Goal: Information Seeking & Learning: Learn about a topic

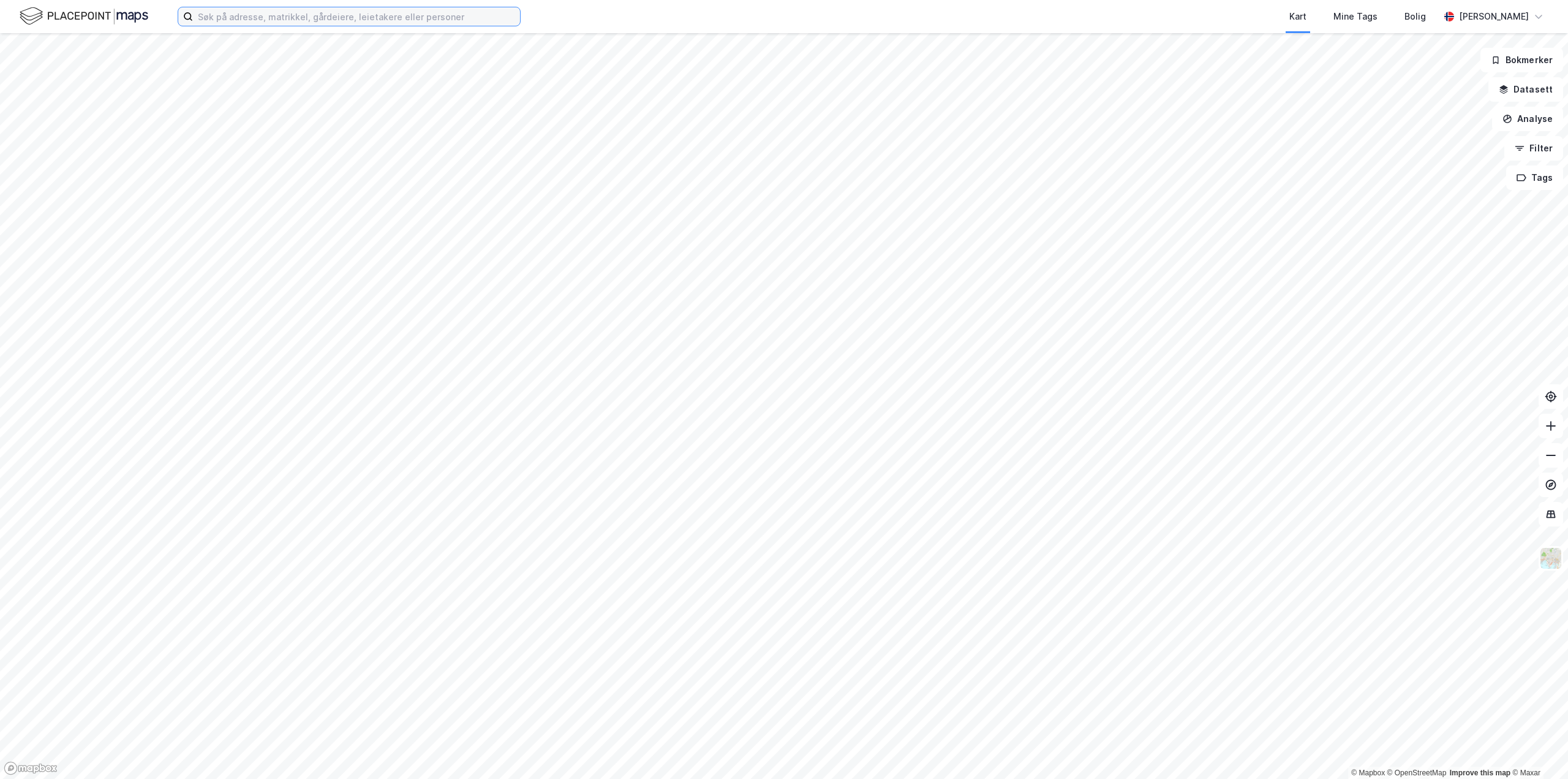
click at [317, 10] on input at bounding box center [356, 17] width 327 height 19
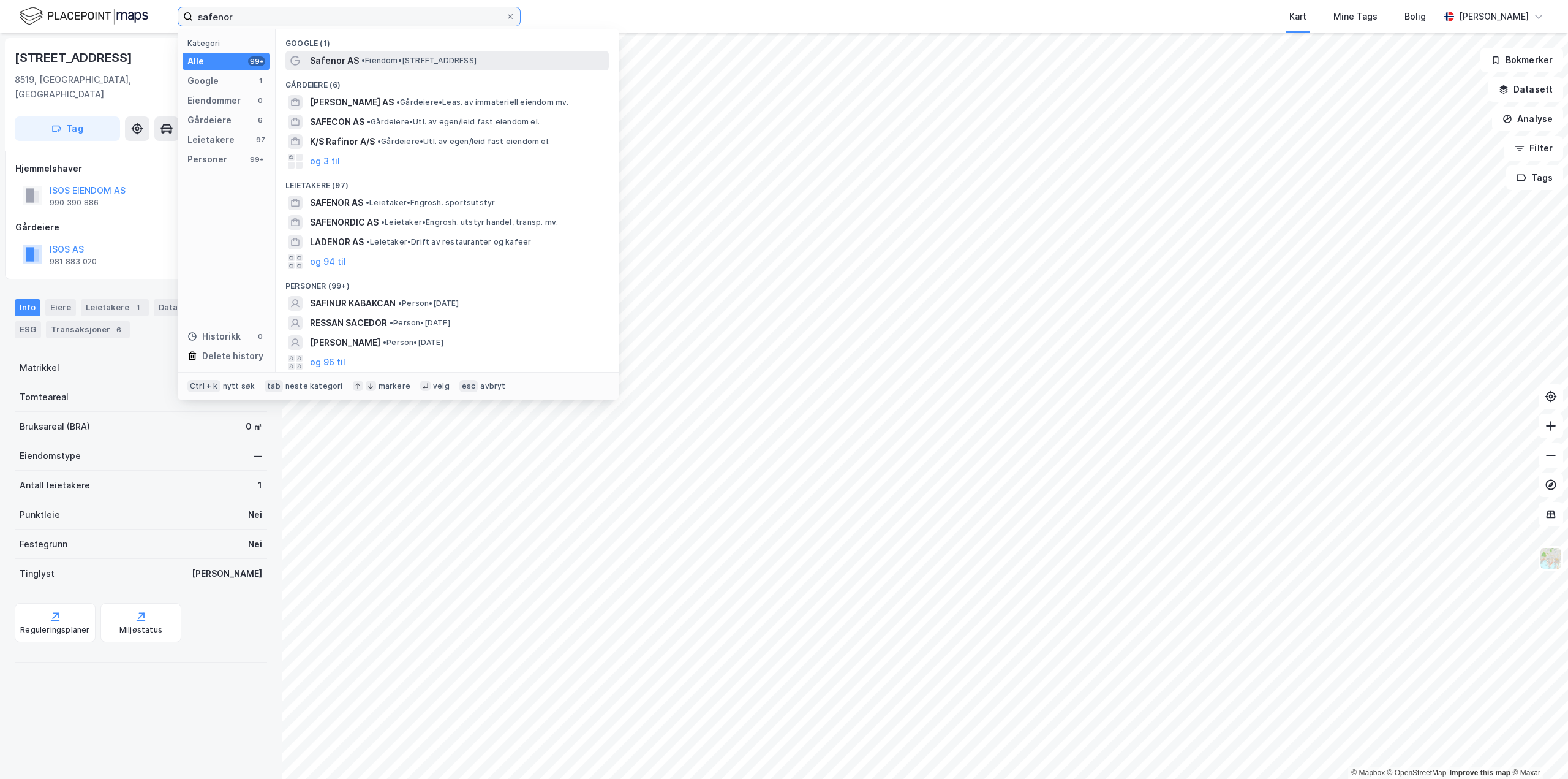
type input "safenor"
click at [391, 61] on span "• Eiendom • Sandeveien 101, 3185 Skoppum" at bounding box center [419, 60] width 115 height 10
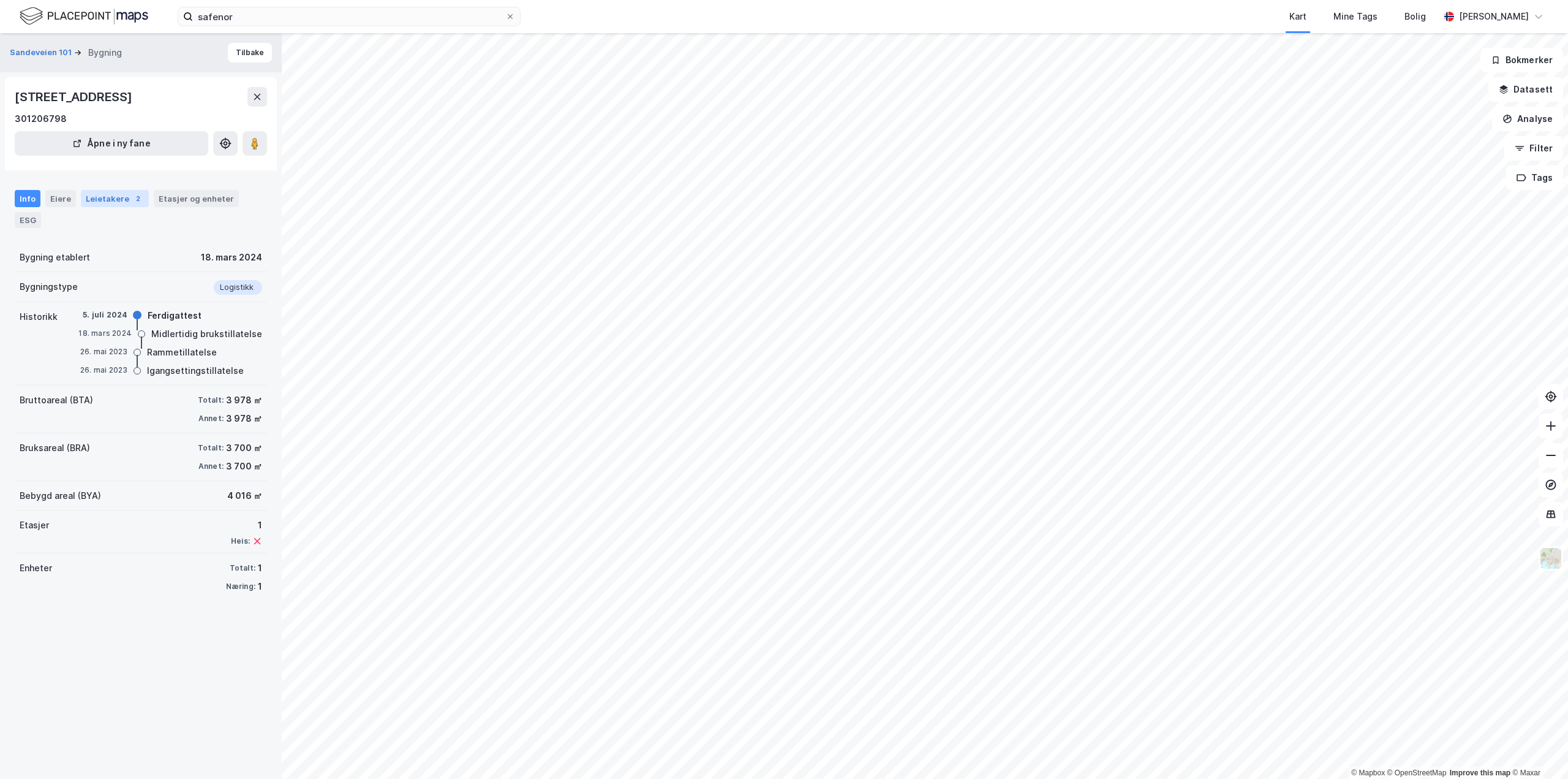
click at [93, 194] on div "Leietakere 2" at bounding box center [114, 199] width 68 height 17
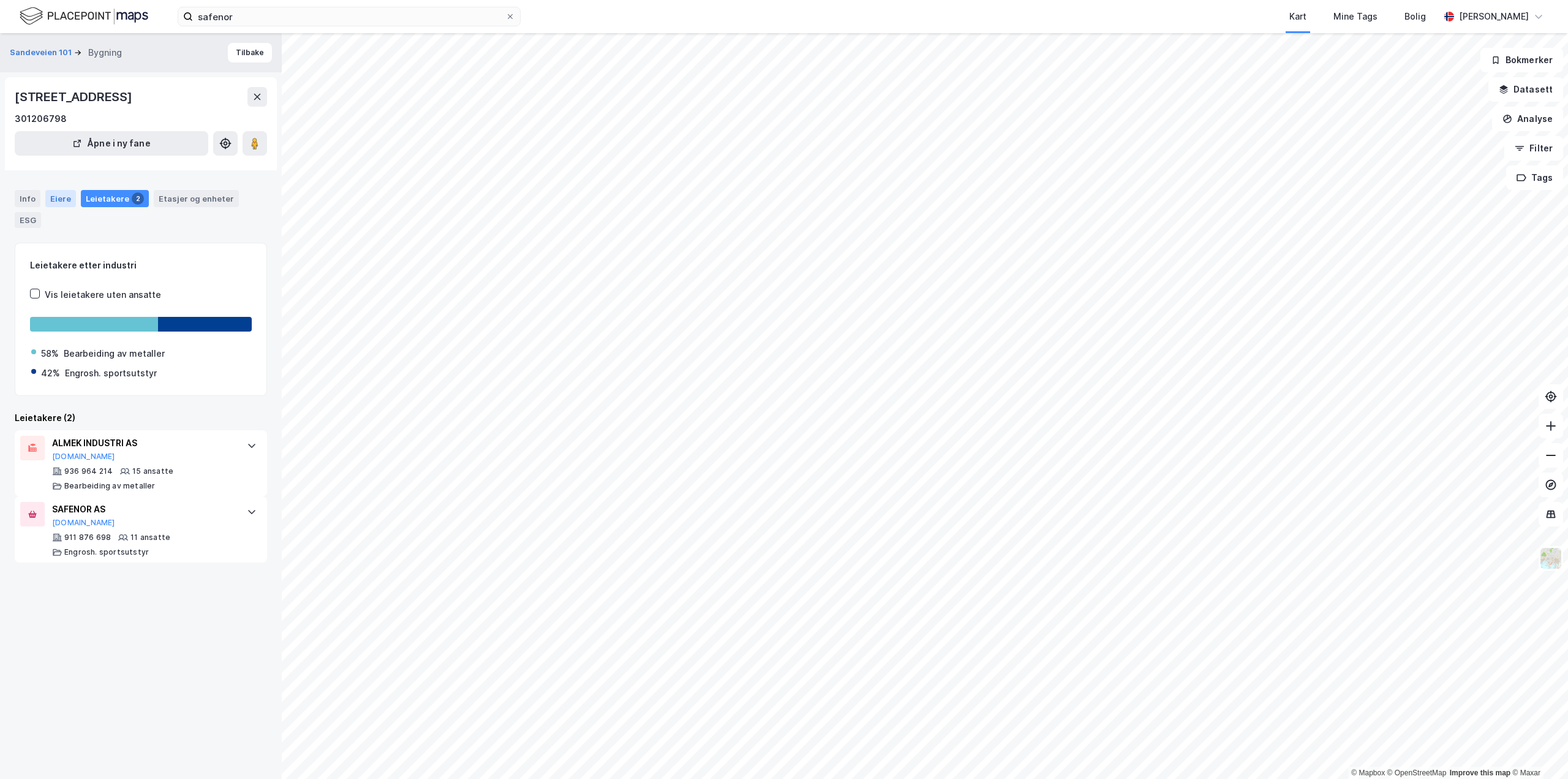
click at [51, 200] on div "Eiere" at bounding box center [60, 199] width 31 height 17
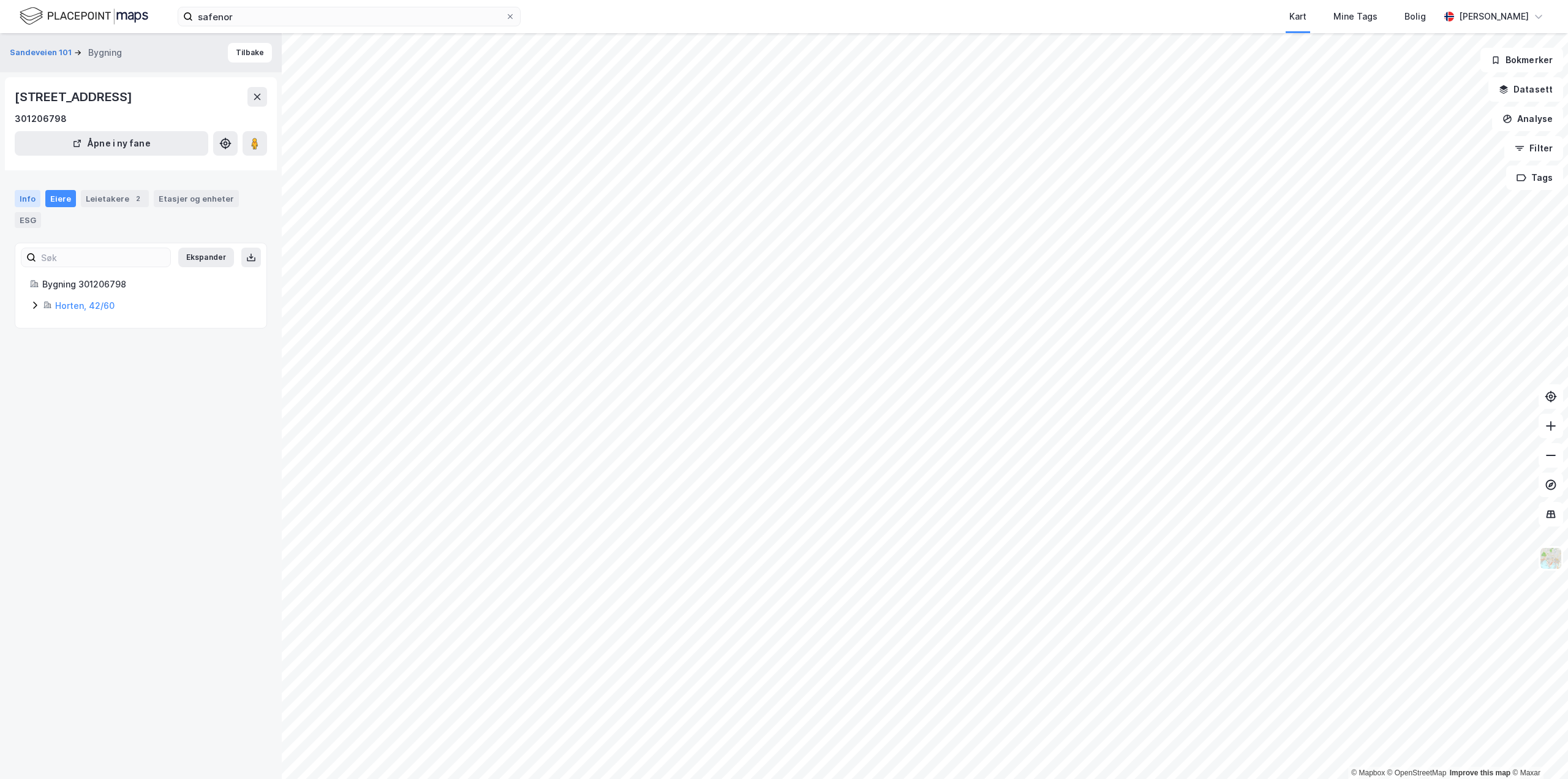
click at [22, 194] on div "Info" at bounding box center [27, 199] width 26 height 17
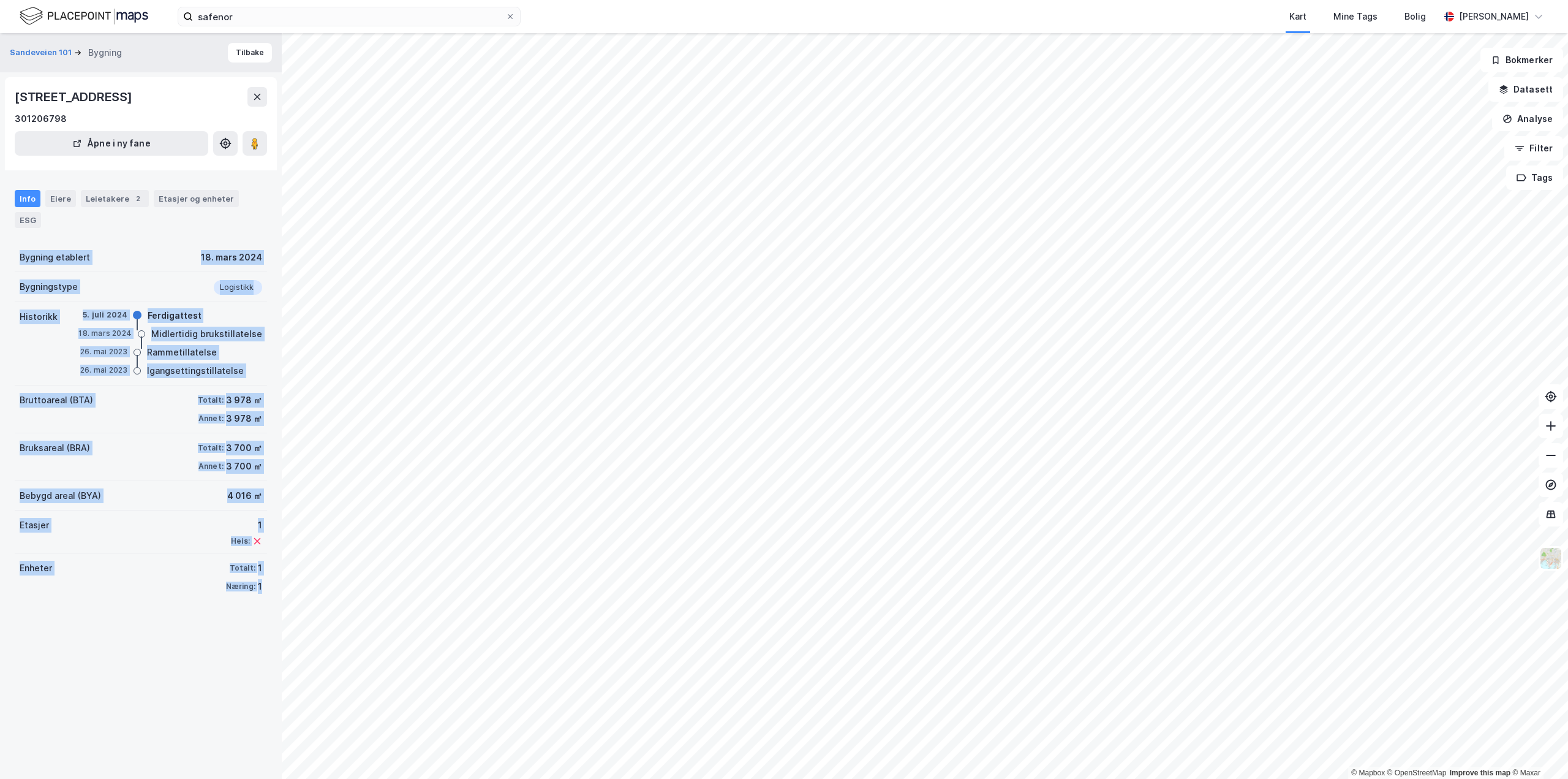
drag, startPoint x: 252, startPoint y: 579, endPoint x: 16, endPoint y: 264, distance: 393.6
click at [16, 264] on div "Bygning etablert 18. mars 2024 Bygningstype Logistikk Historikk 5. juli 2024 Fe…" at bounding box center [140, 421] width 253 height 358
click at [16, 264] on div "Bygning etablert 18. mars 2024" at bounding box center [140, 257] width 253 height 30
